Goal: Task Accomplishment & Management: Manage account settings

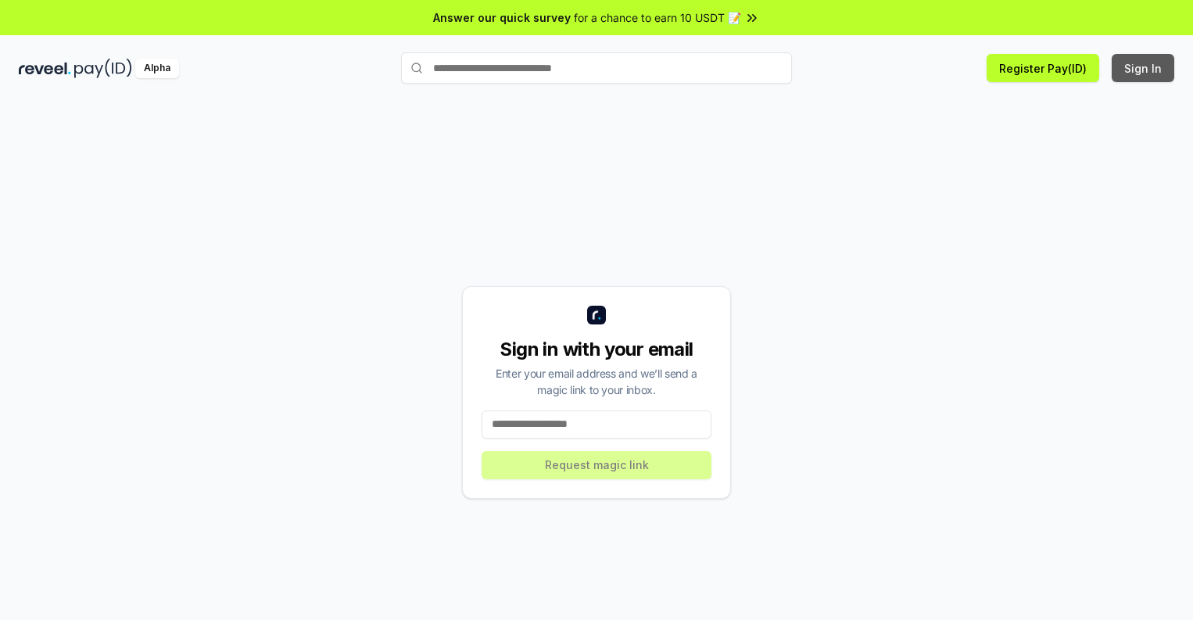
click at [1143, 68] on button "Sign In" at bounding box center [1142, 68] width 63 height 28
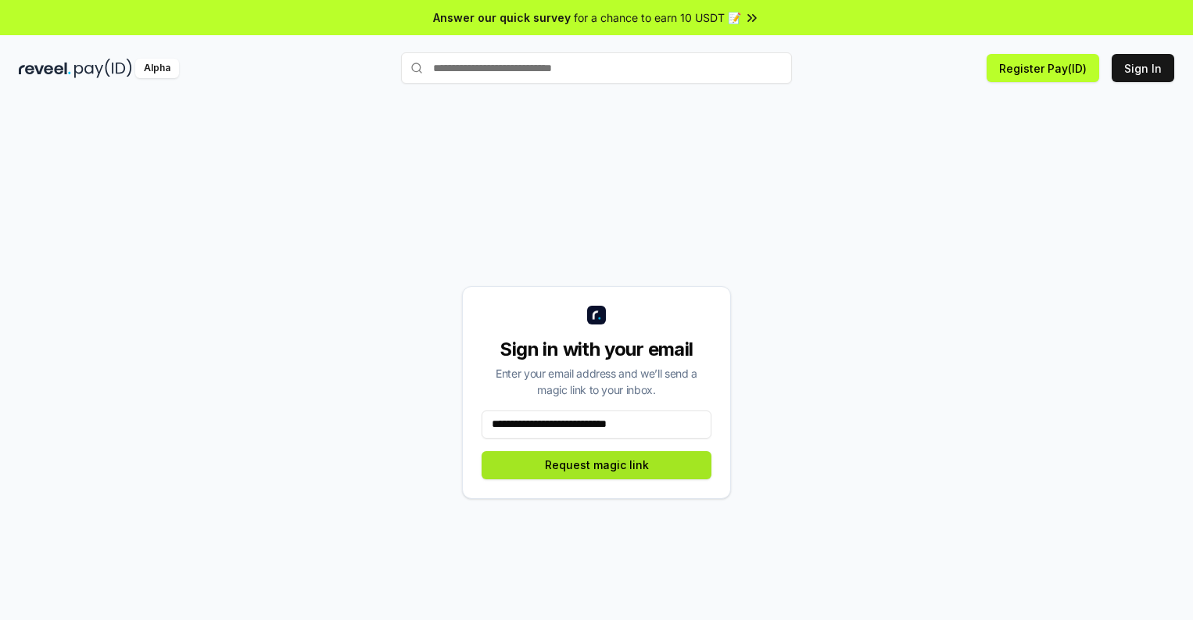
type input "**********"
click at [596, 464] on button "Request magic link" at bounding box center [596, 465] width 230 height 28
